Goal: Check status: Check status

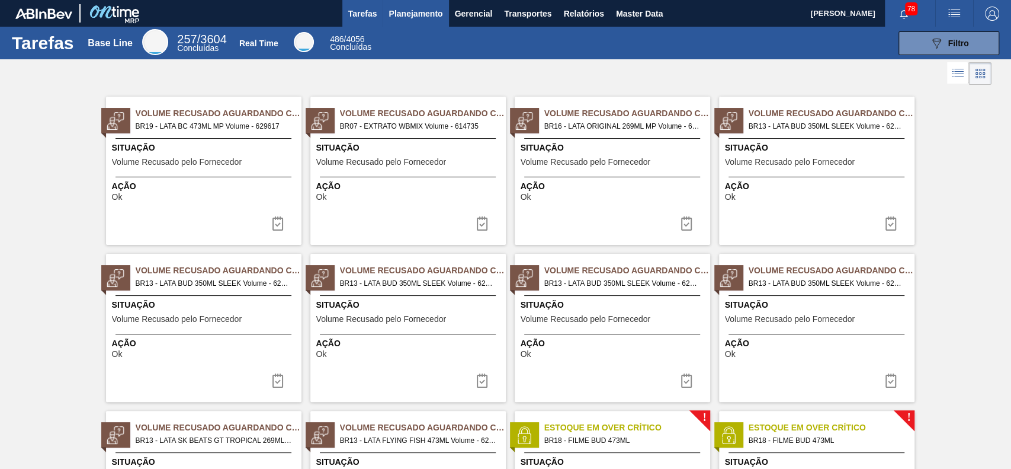
click at [414, 12] on span "Planejamento" at bounding box center [416, 14] width 54 height 14
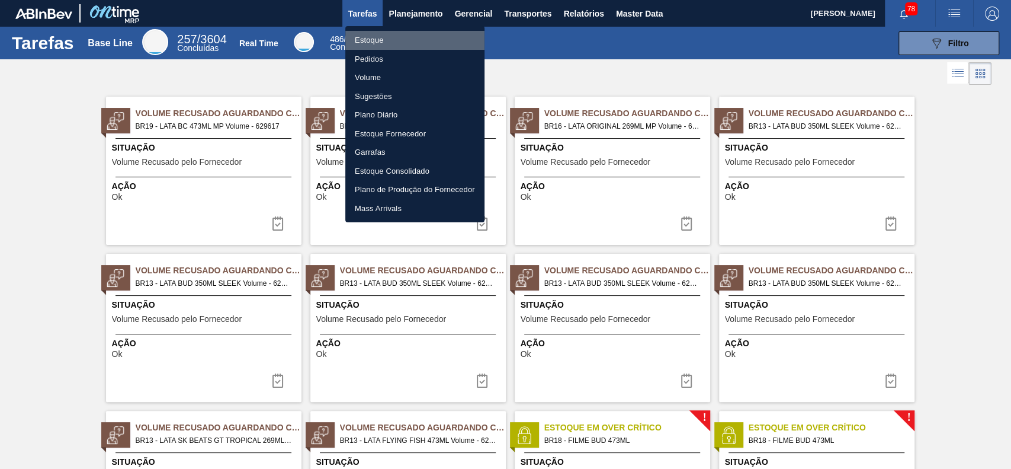
click at [422, 35] on li "Estoque" at bounding box center [414, 40] width 139 height 19
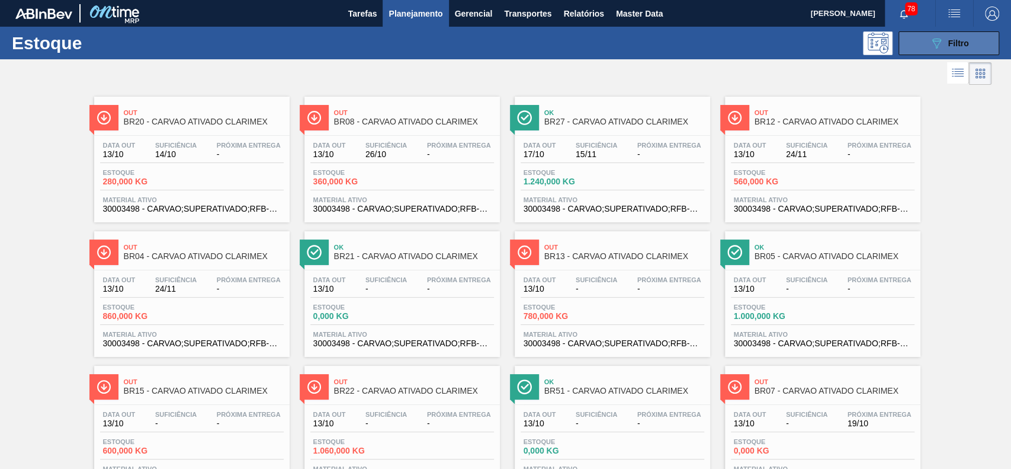
click at [931, 50] on button "089F7B8B-B2A5-4AFE-B5C0-19BA573D28AC Filtro" at bounding box center [949, 43] width 101 height 24
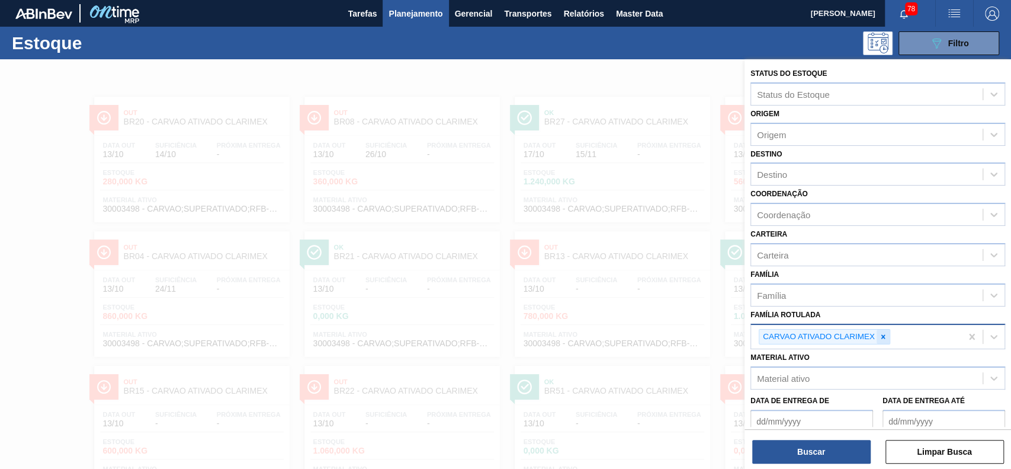
click at [888, 329] on div at bounding box center [883, 336] width 13 height 15
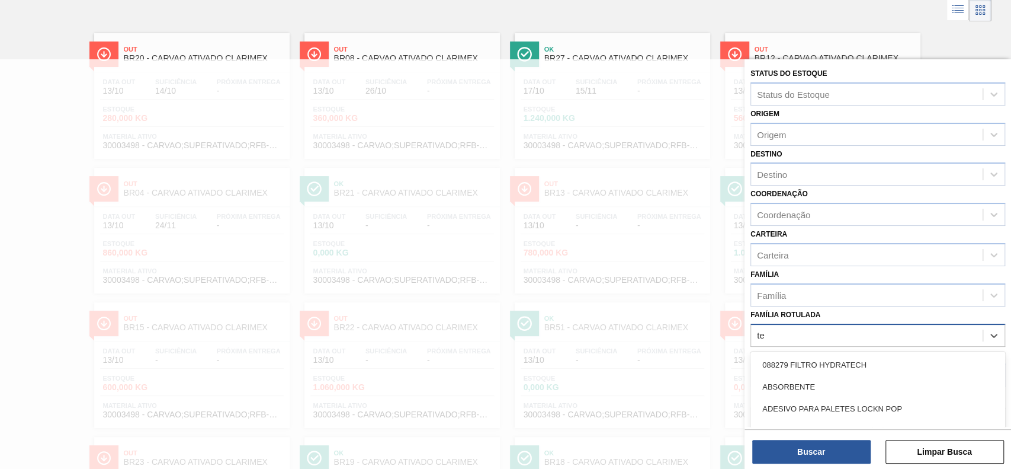
scroll to position [63, 0]
type Rotulada "t"
type Rotulada "hyflo"
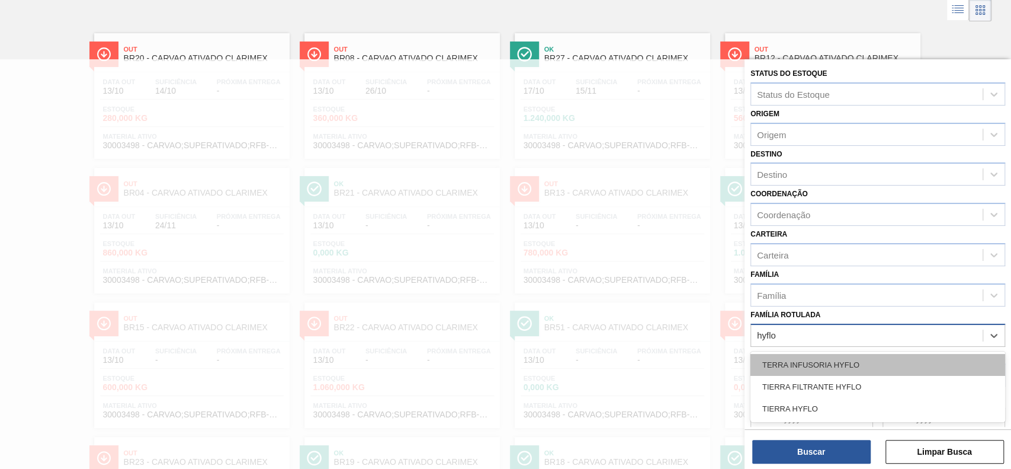
click at [845, 355] on div "TERRA INFUSORIA HYFLO" at bounding box center [878, 365] width 255 height 22
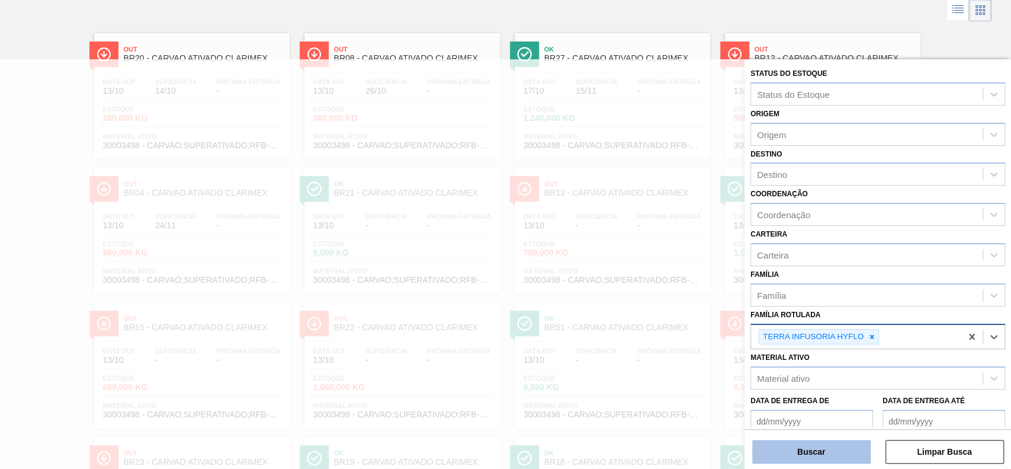
click at [838, 457] on button "Buscar" at bounding box center [811, 452] width 118 height 24
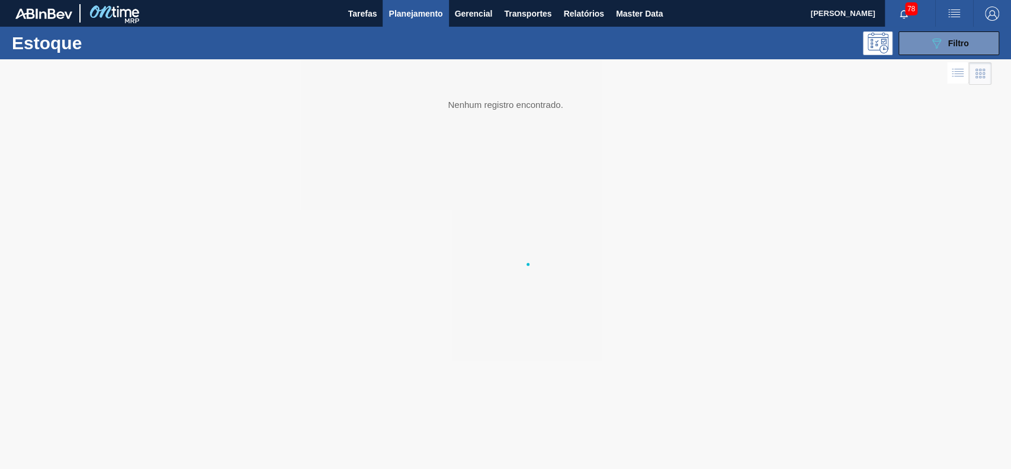
scroll to position [0, 0]
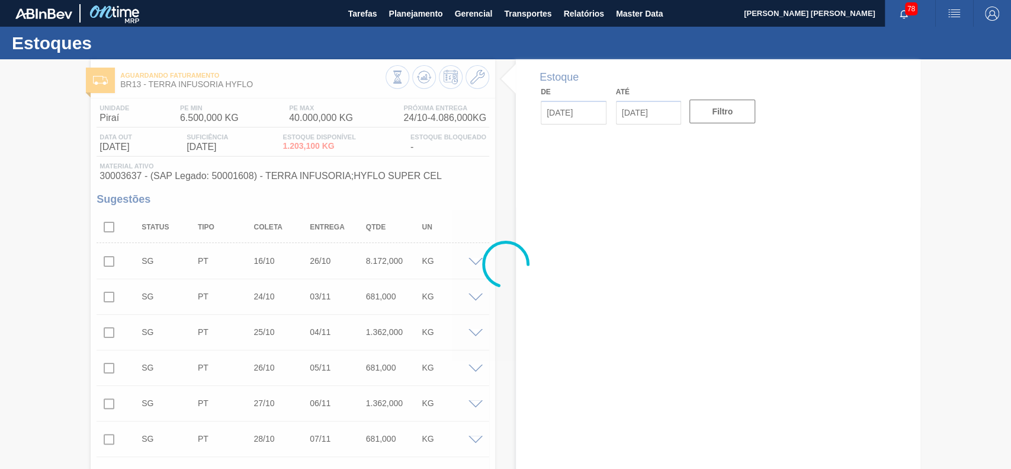
type input "13/10/2025"
type input "27/10/2025"
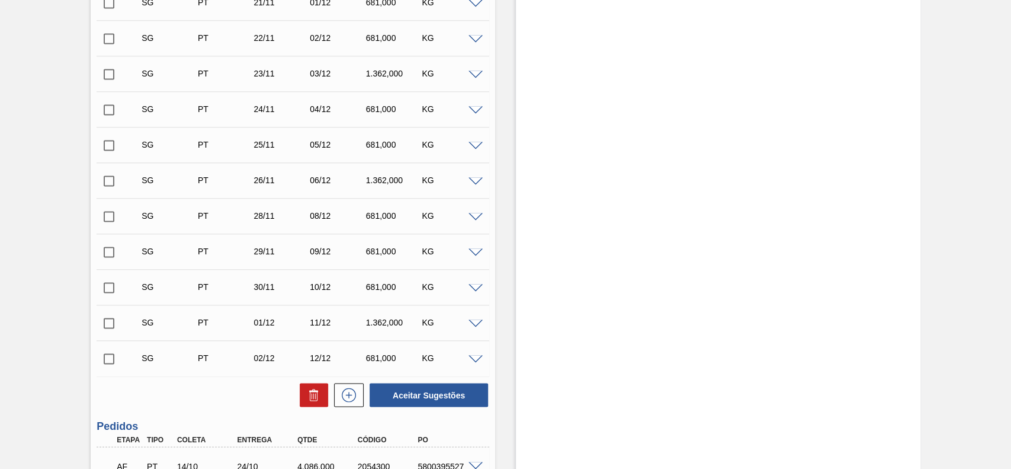
scroll to position [1258, 0]
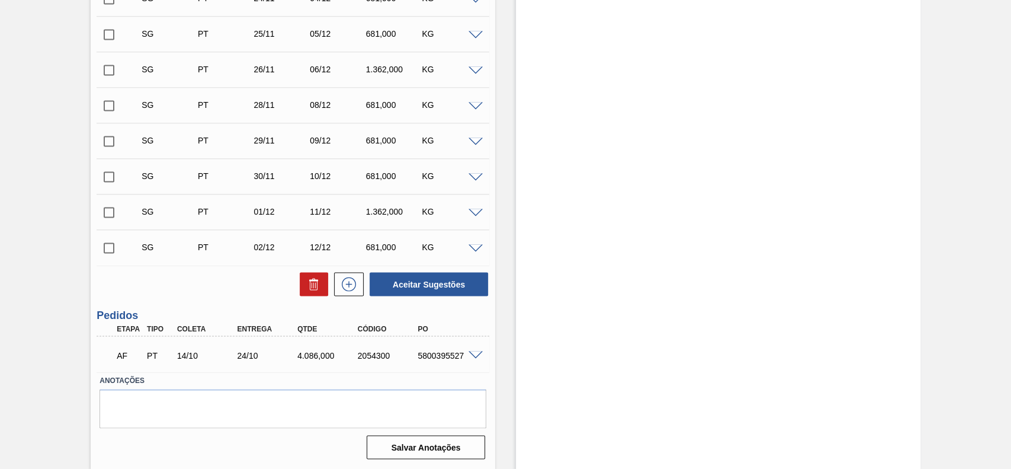
click at [472, 352] on span at bounding box center [476, 355] width 14 height 9
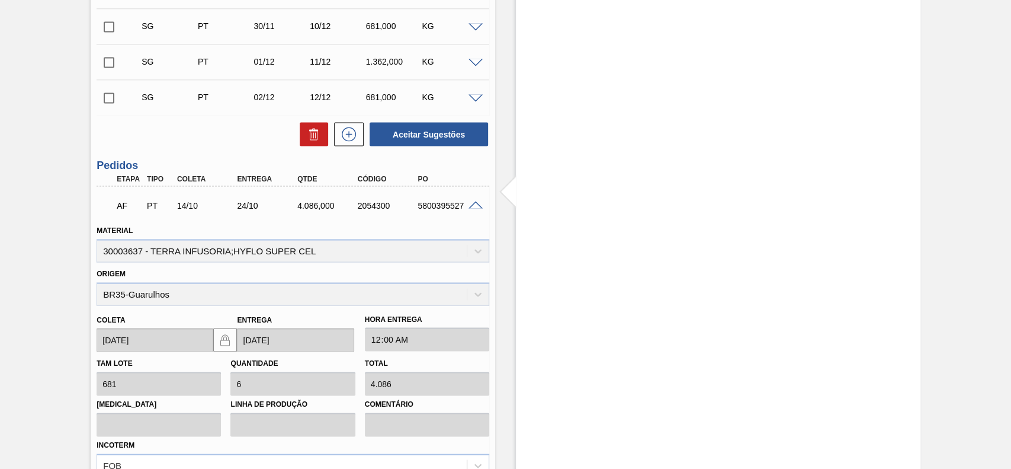
scroll to position [1337, 0]
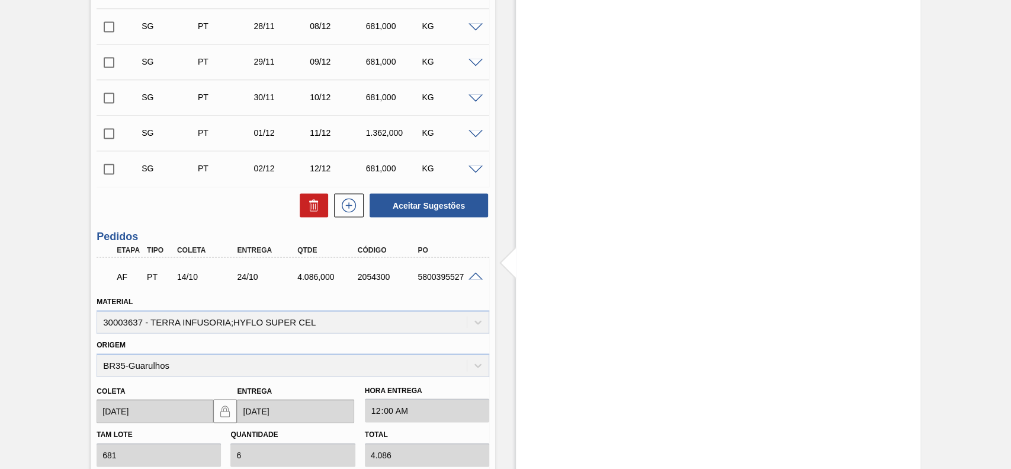
click at [470, 280] on div "5800395527" at bounding box center [448, 275] width 67 height 9
click at [474, 275] on span at bounding box center [476, 276] width 14 height 9
